Goal: Find specific page/section: Find specific page/section

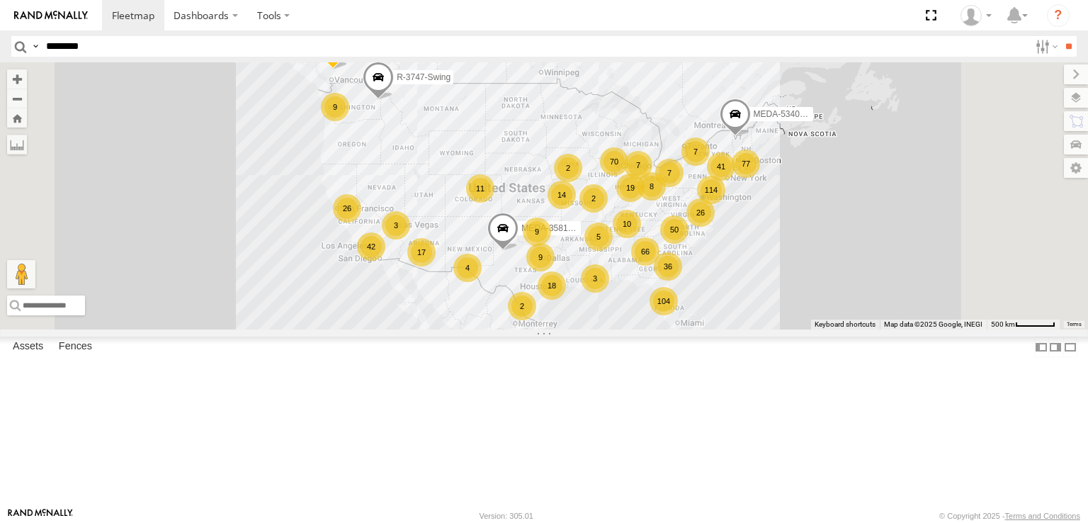
type input "********"
click at [1060, 36] on input "**" at bounding box center [1068, 46] width 16 height 21
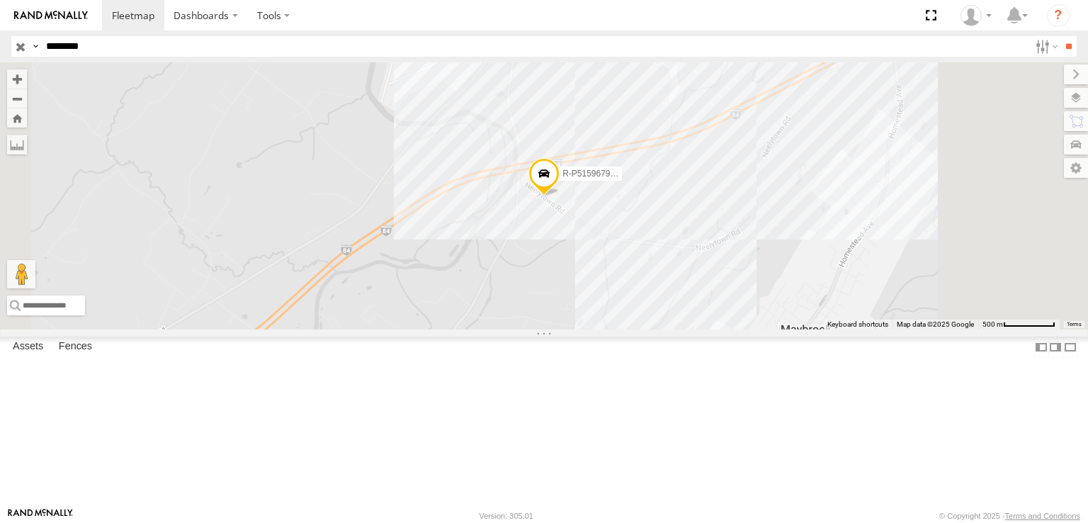
click at [0, 0] on span at bounding box center [0, 0] width 0 height 0
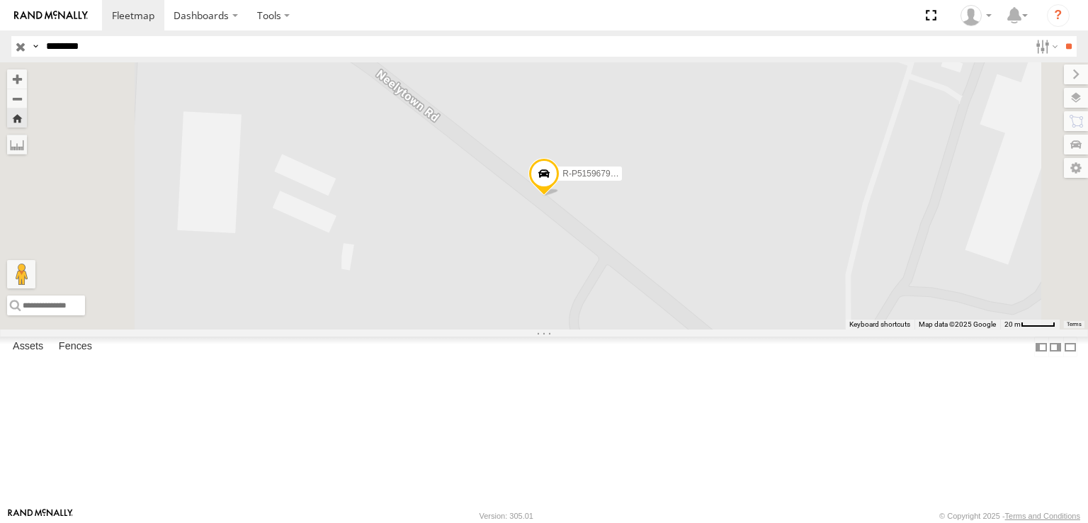
click at [560, 196] on span at bounding box center [543, 177] width 31 height 38
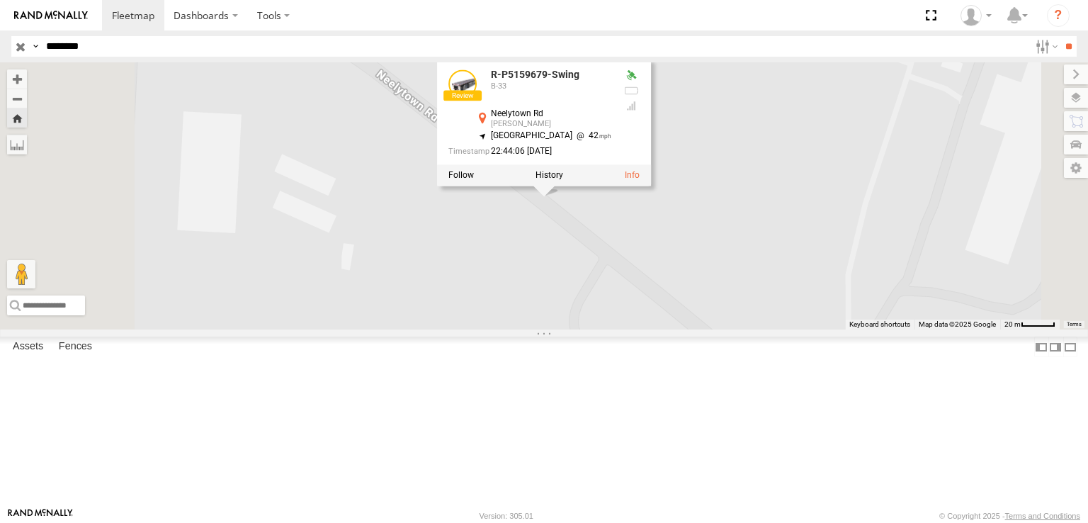
click at [638, 298] on div "R-P5159679-Swing R-P5159679-Swing B-[STREET_ADDRESS][PERSON_NAME] 42 22:44:06 […" at bounding box center [544, 195] width 1088 height 267
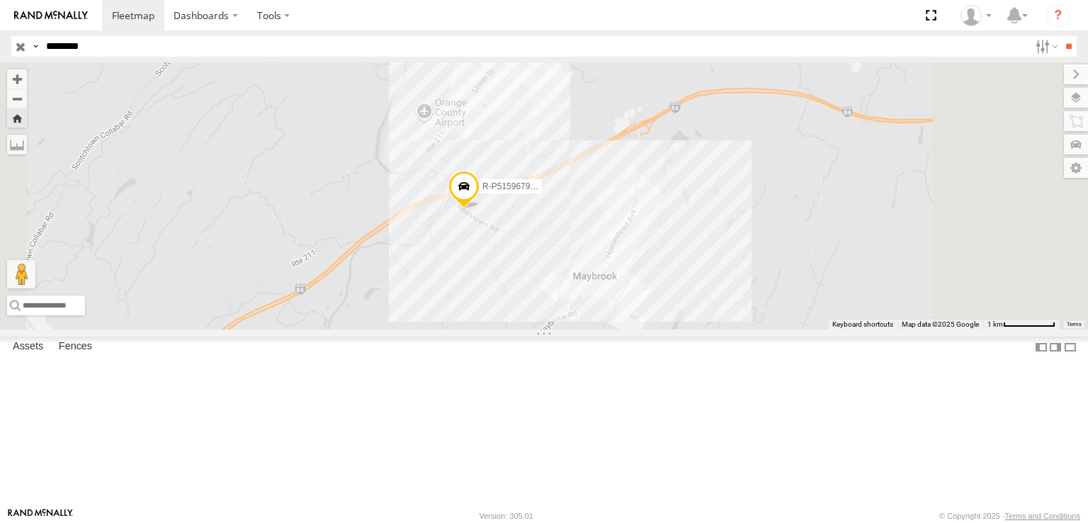
click at [0, 0] on div at bounding box center [0, 0] width 0 height 0
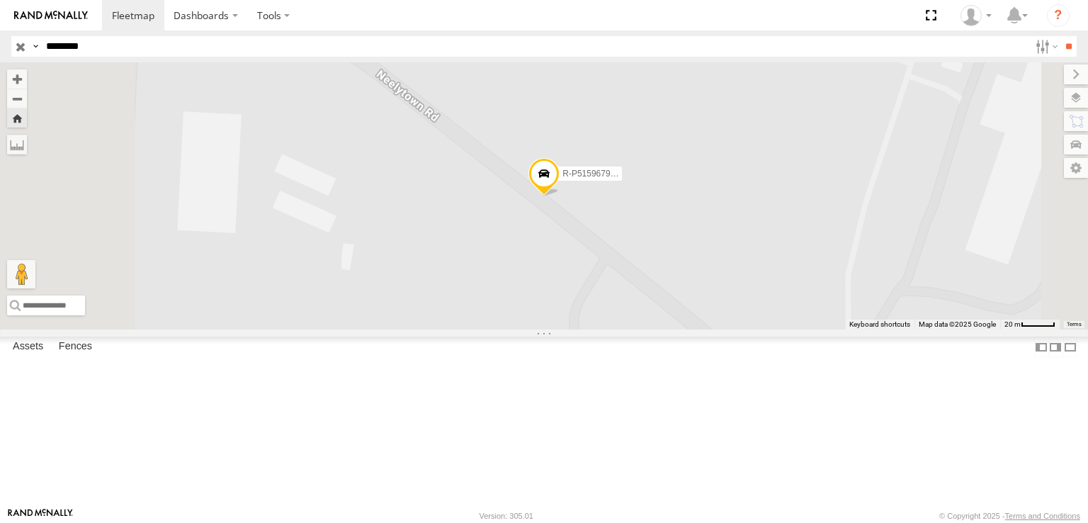
drag, startPoint x: 21, startPoint y: 105, endPoint x: 323, endPoint y: 158, distance: 307.1
click at [0, 0] on div "R-P5159679-Swing B-33 [GEOGRAPHIC_DATA][PERSON_NAME] 41.49605 -74.24937" at bounding box center [0, 0] width 0 height 0
drag, startPoint x: 178, startPoint y: 96, endPoint x: 45, endPoint y: 140, distance: 140.2
click at [0, 0] on div "R-P5159679-Swing B-33 [GEOGRAPHIC_DATA][PERSON_NAME] 41.49605 -74.24937" at bounding box center [0, 0] width 0 height 0
drag, startPoint x: 727, startPoint y: 266, endPoint x: 681, endPoint y: 283, distance: 49.7
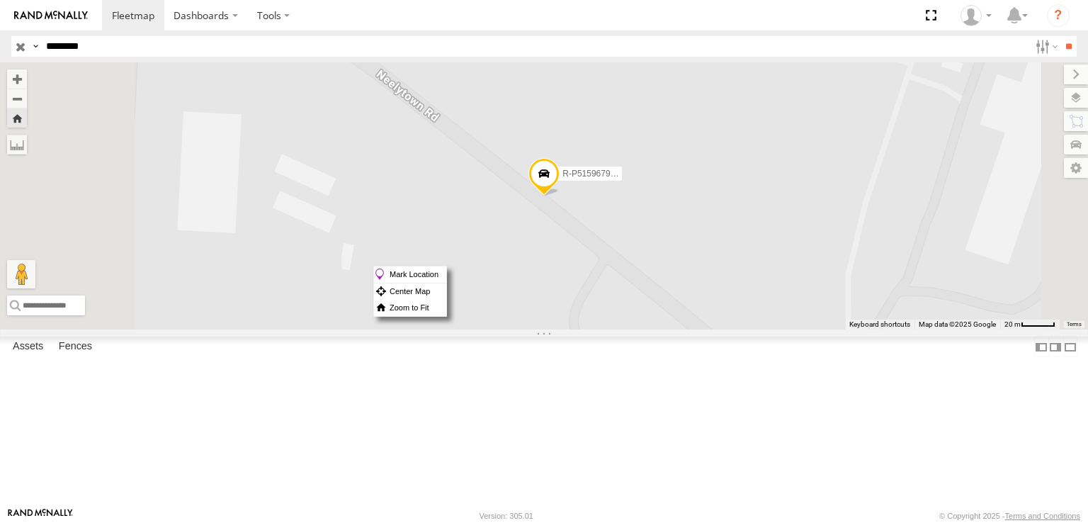
click at [681, 283] on div "R-P5159679-Swing" at bounding box center [544, 195] width 1088 height 267
